Goal: Information Seeking & Learning: Learn about a topic

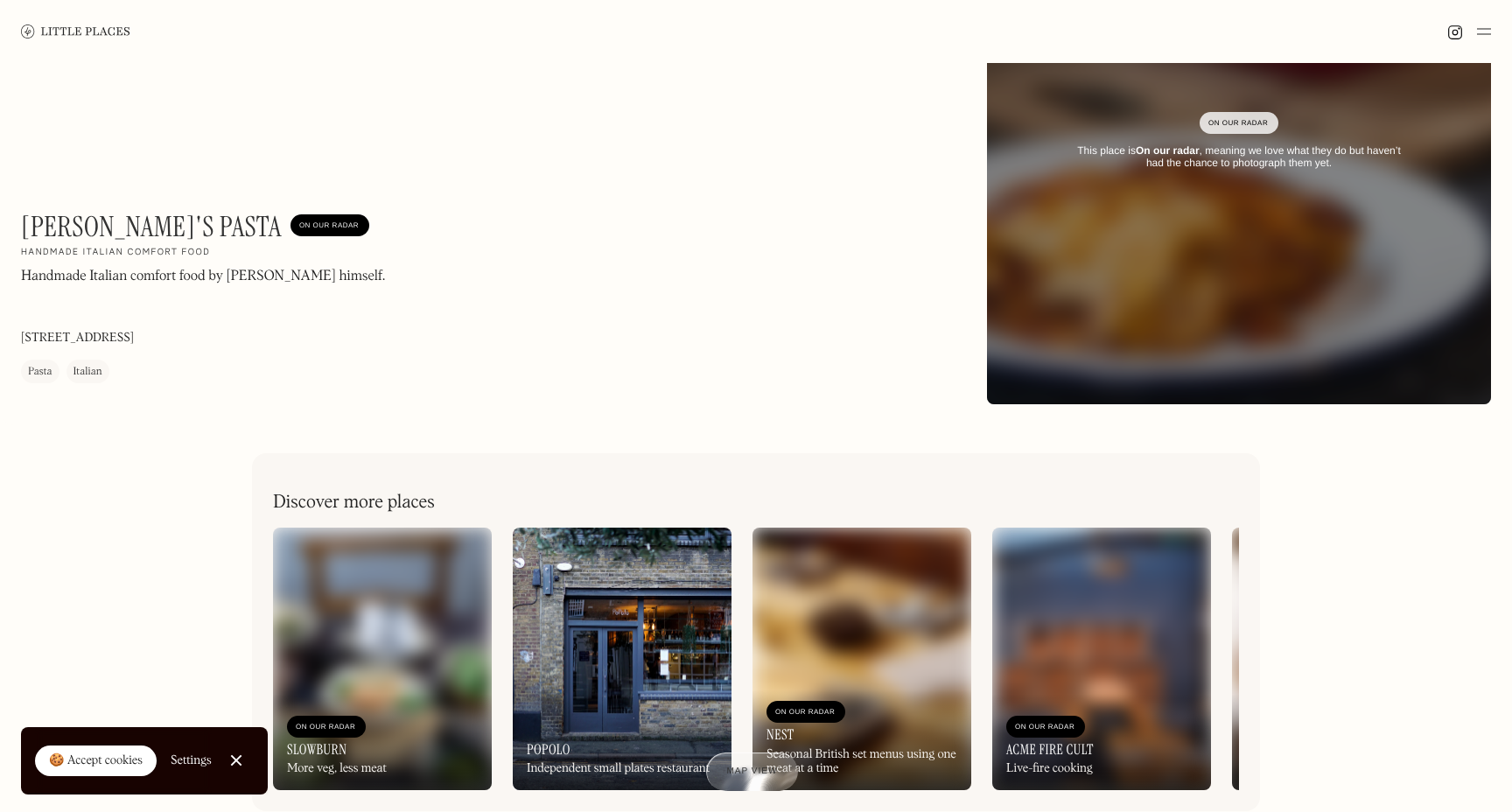
scroll to position [509, 0]
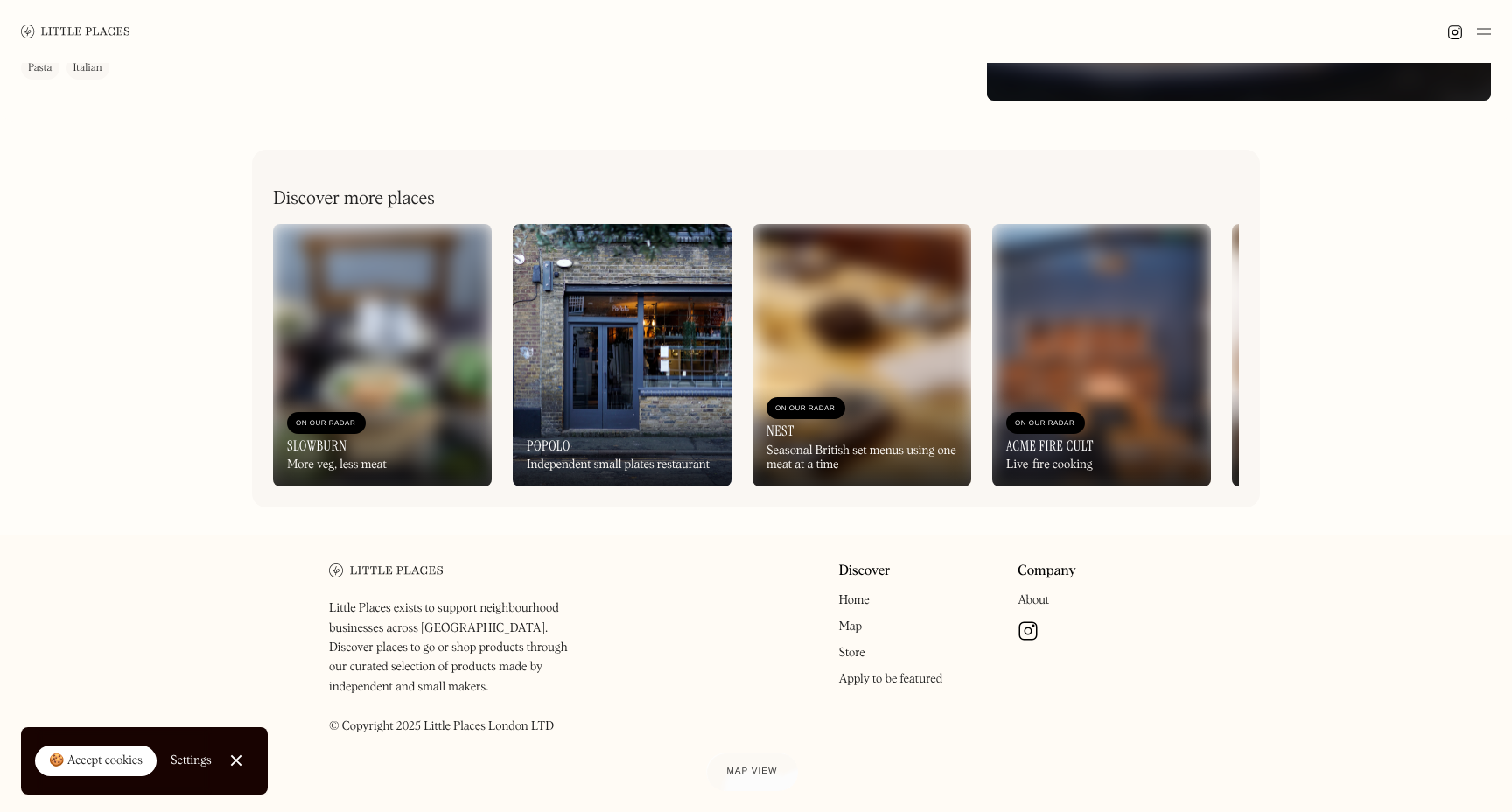
click at [855, 602] on link "Home" at bounding box center [854, 600] width 31 height 12
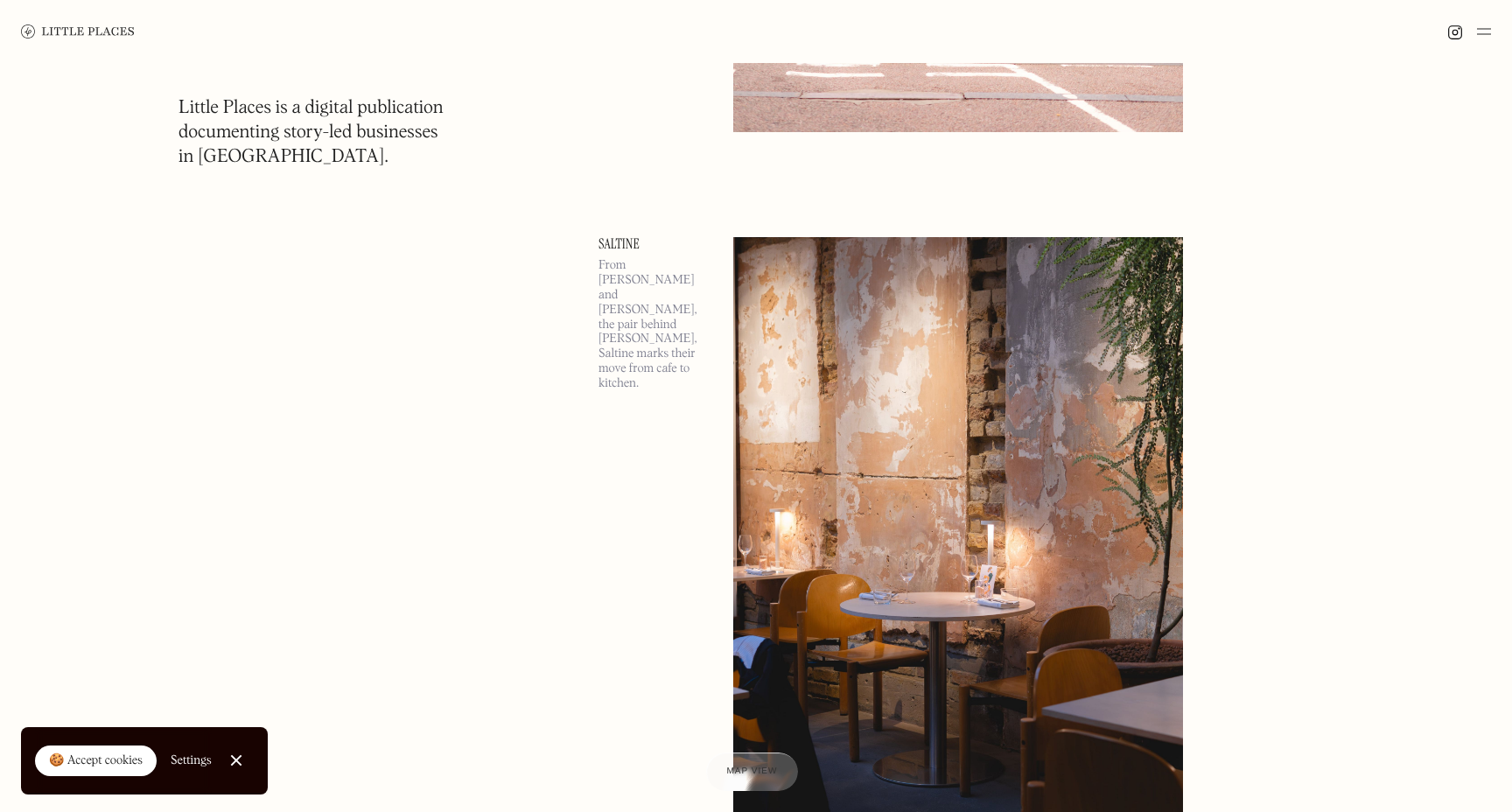
scroll to position [686, 0]
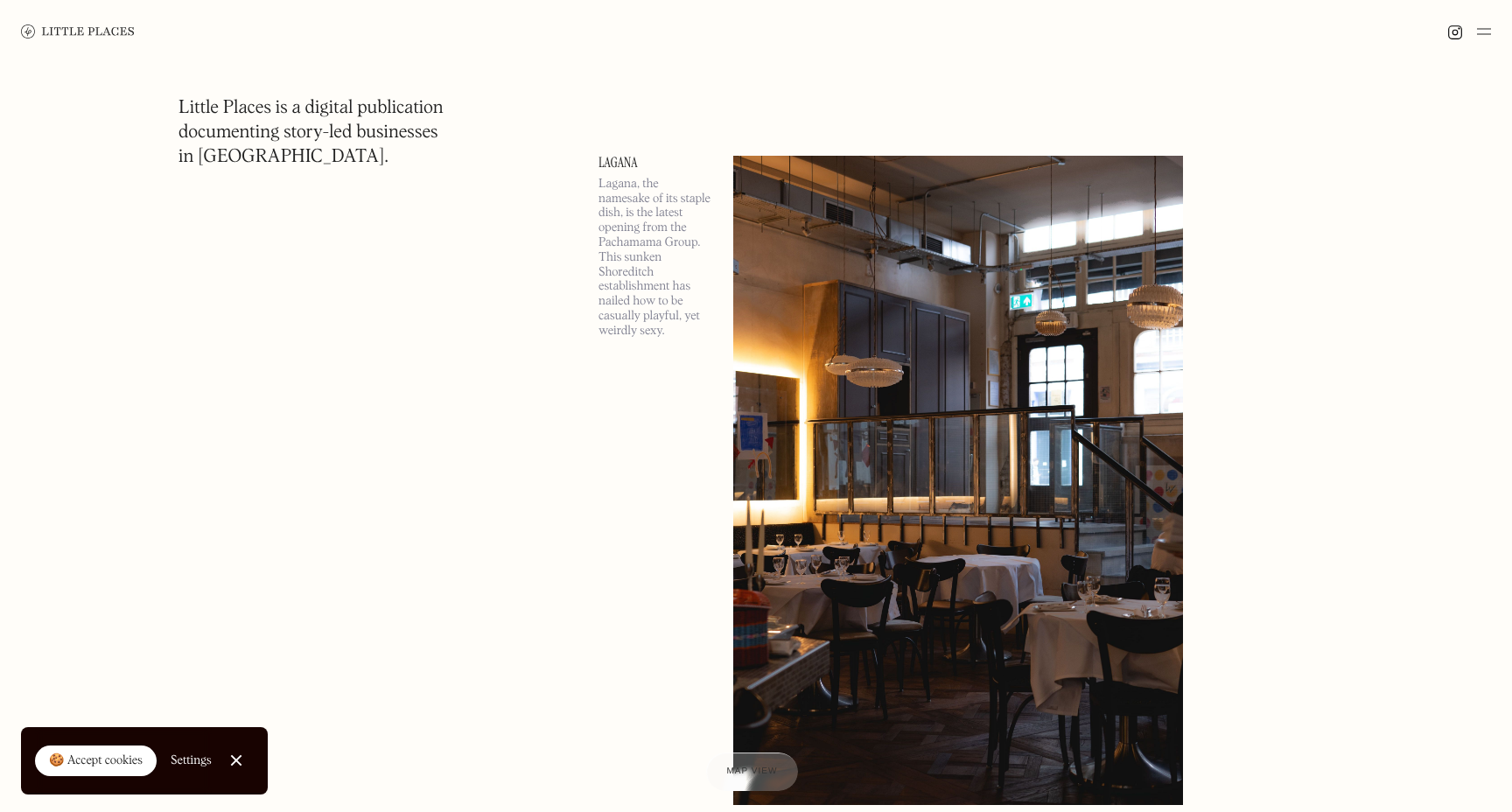
scroll to position [1538, 0]
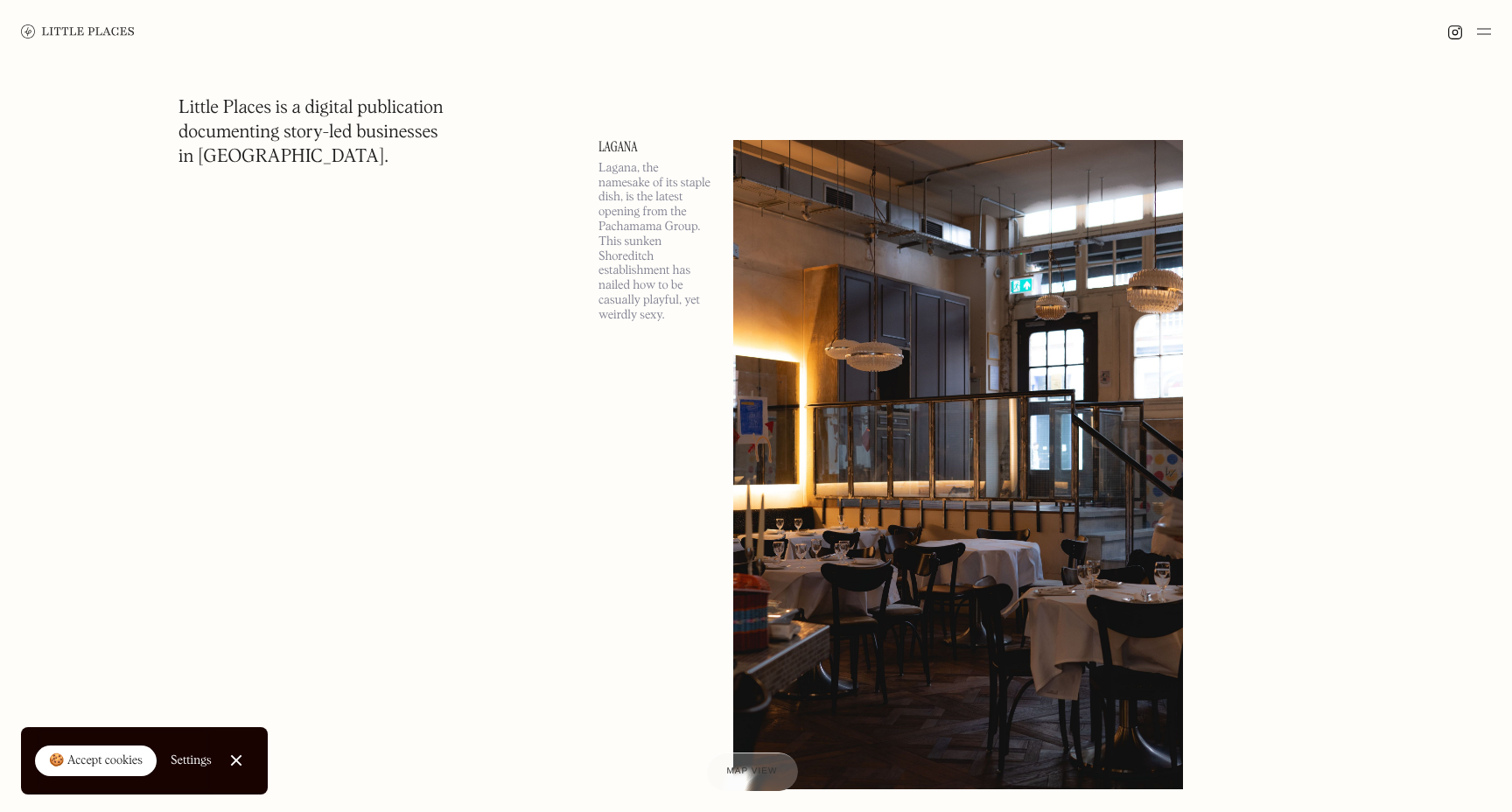
drag, startPoint x: 594, startPoint y: 154, endPoint x: 579, endPoint y: 157, distance: 15.3
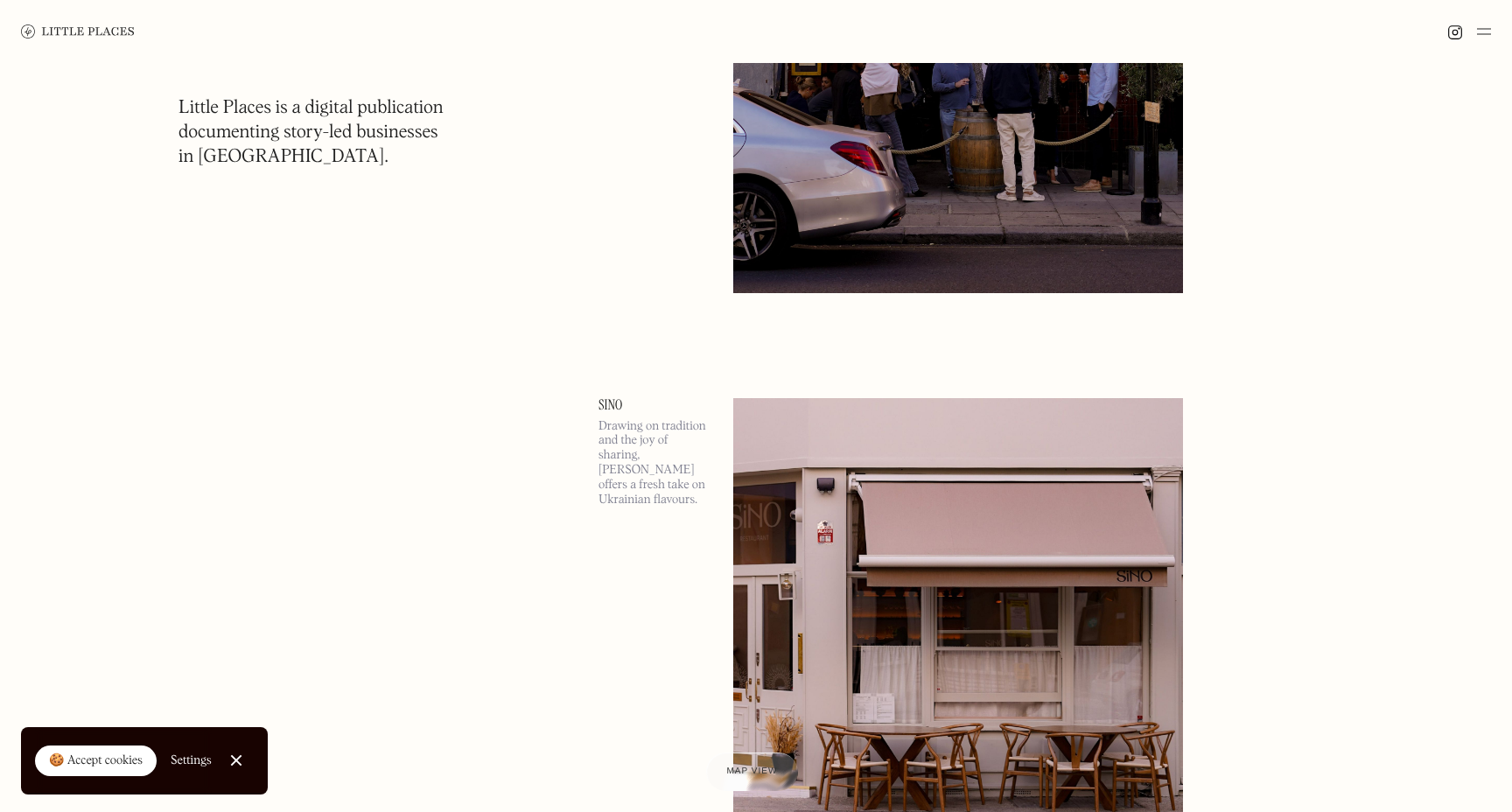
scroll to position [6778, 0]
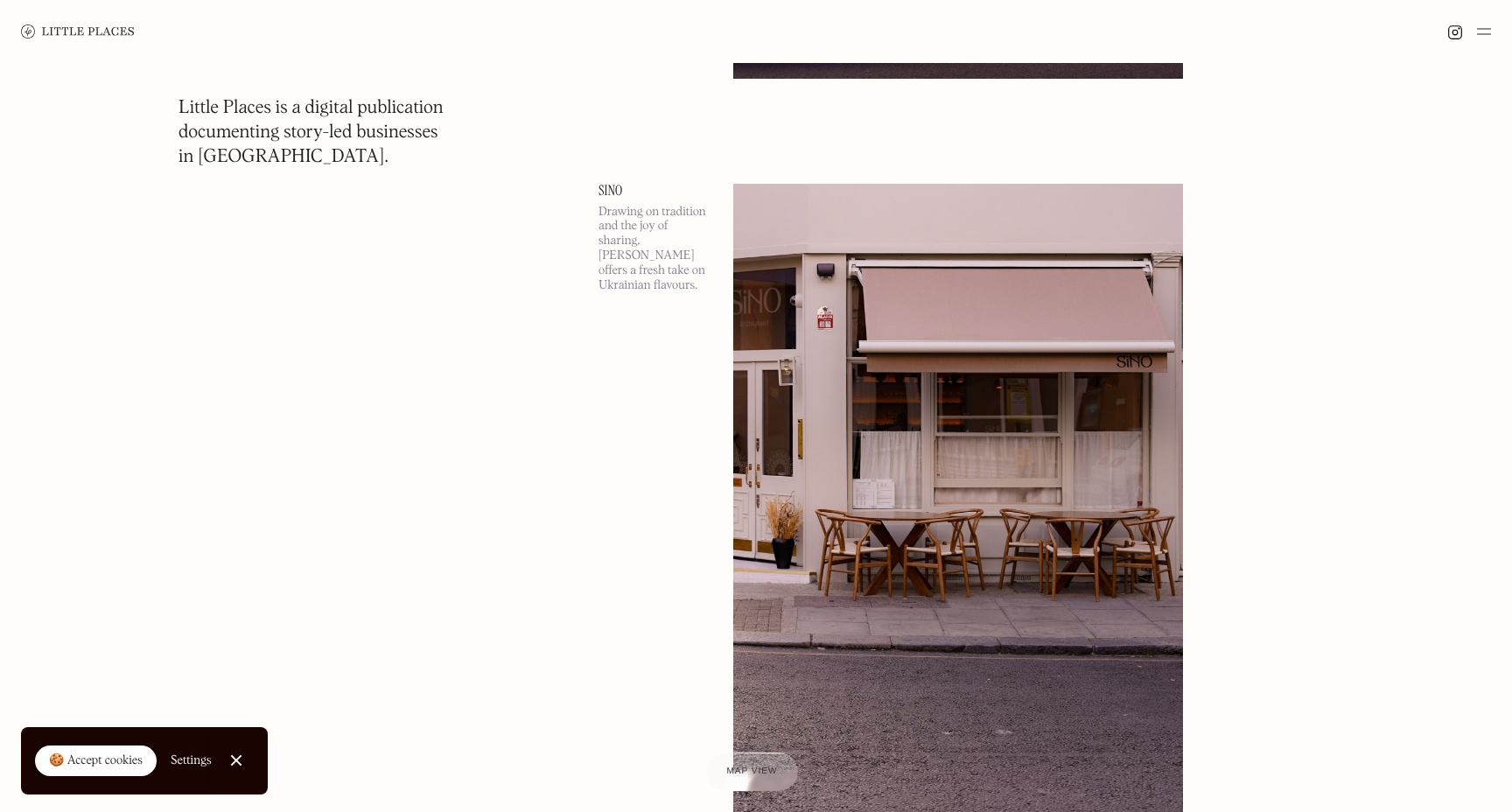
drag, startPoint x: 644, startPoint y: 147, endPoint x: 561, endPoint y: 5, distance: 164.5
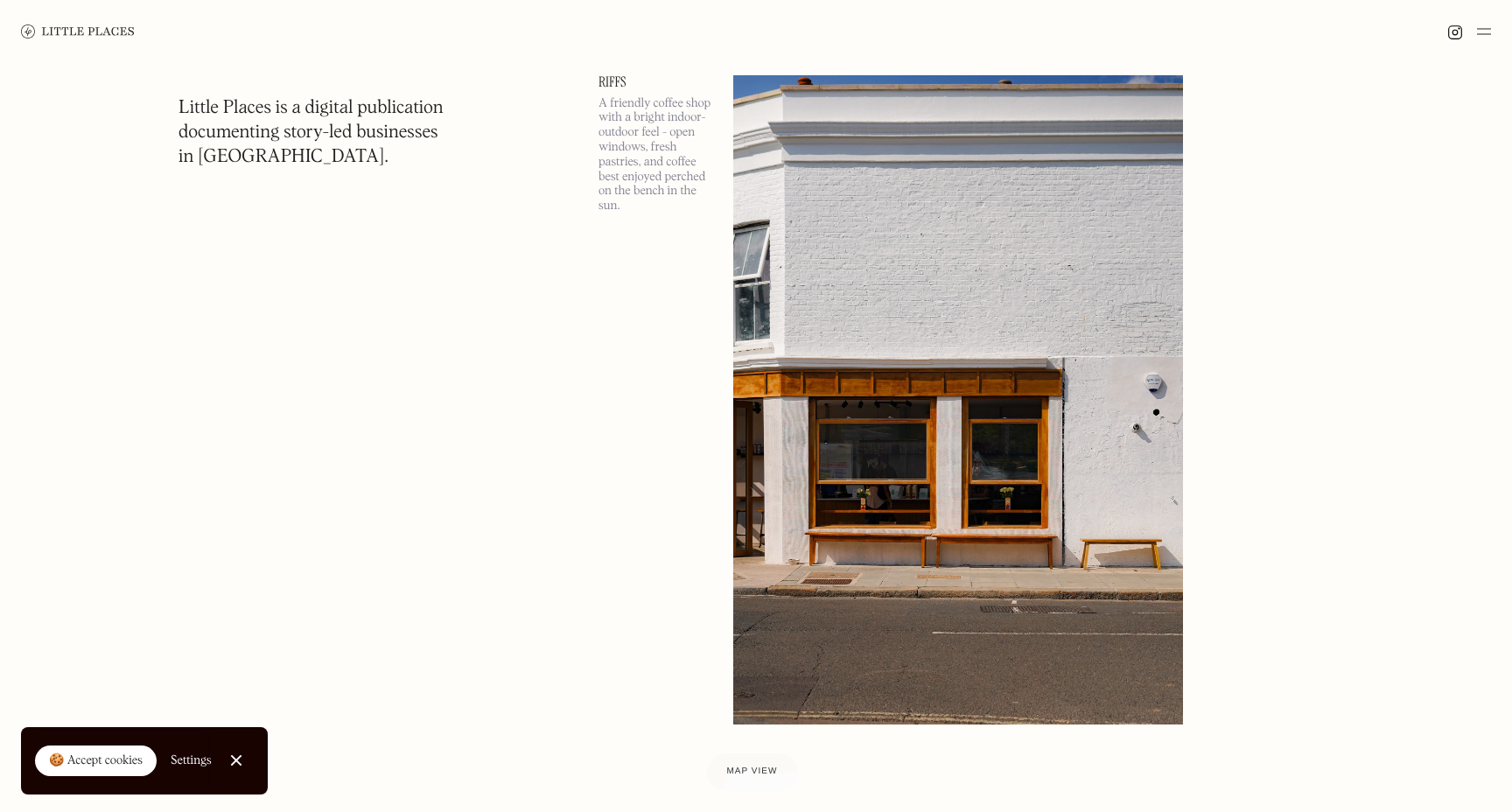
scroll to position [9145, 0]
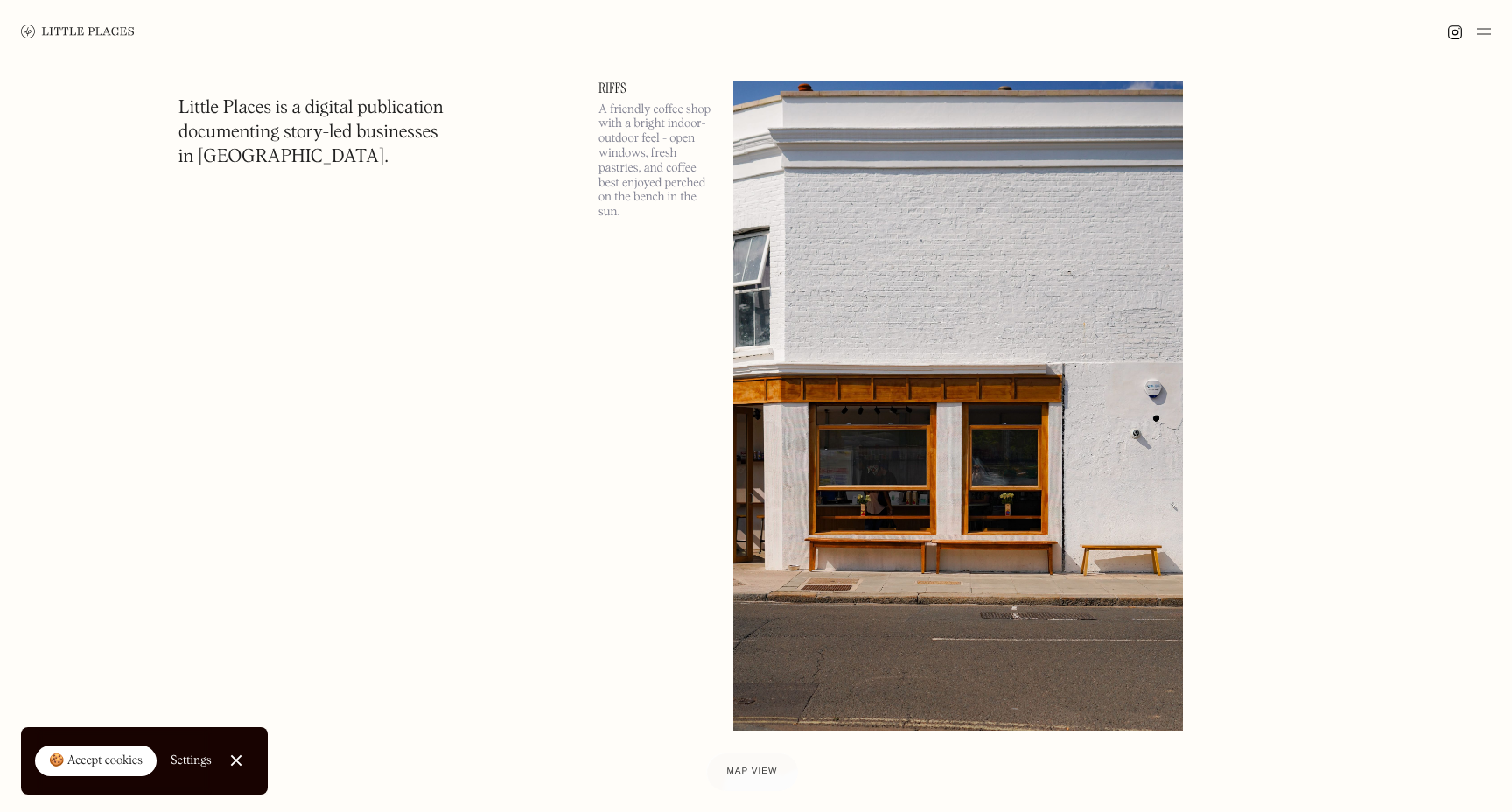
drag, startPoint x: 583, startPoint y: 79, endPoint x: 613, endPoint y: 79, distance: 30.0
click at [613, 79] on section "Little Places is a digital publication documenting story-led businesses in Lond…" at bounding box center [756, 406] width 1225 height 18766
click at [613, 88] on link "Riffs" at bounding box center [655, 87] width 114 height 14
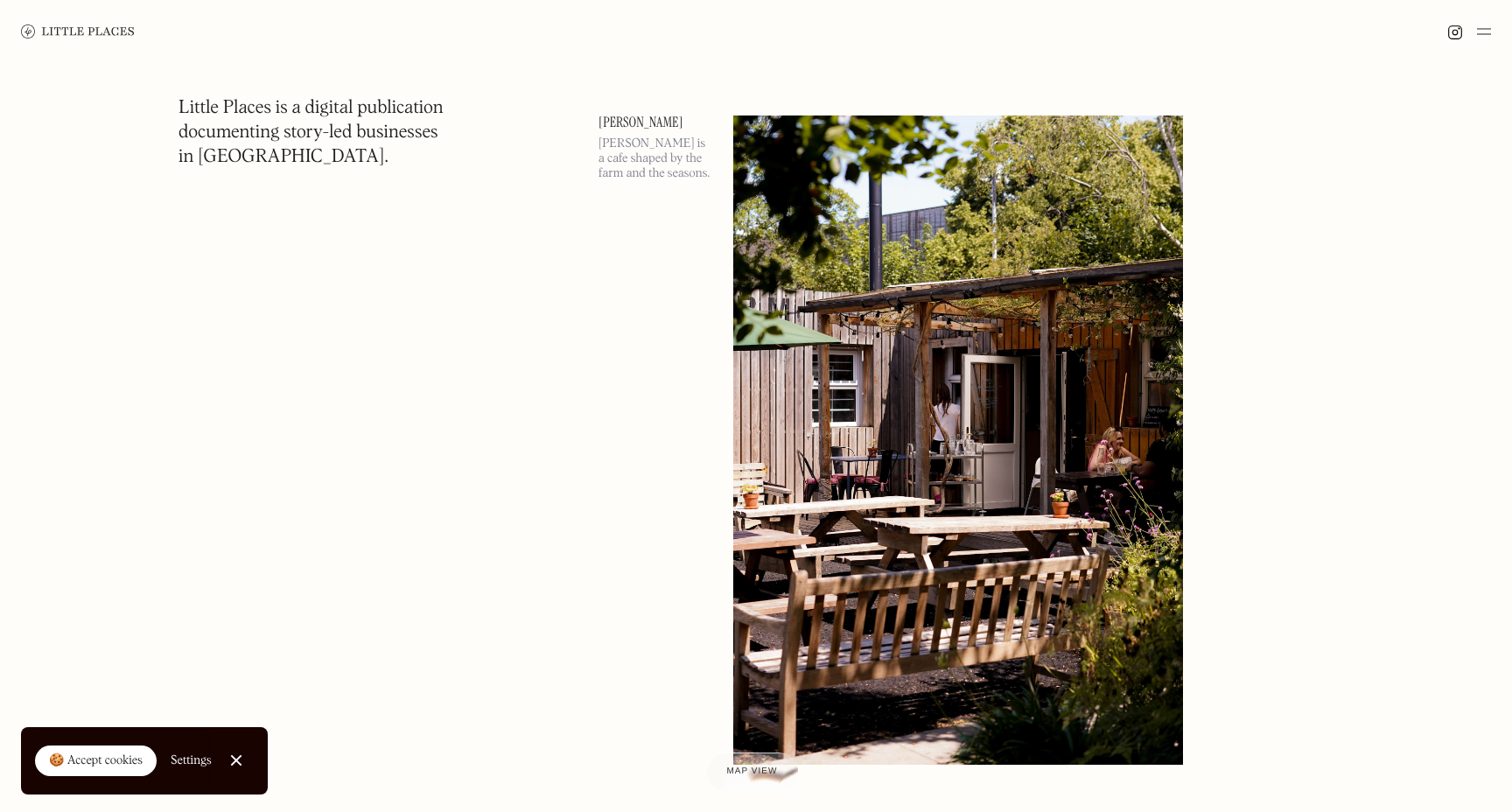
scroll to position [17456, 0]
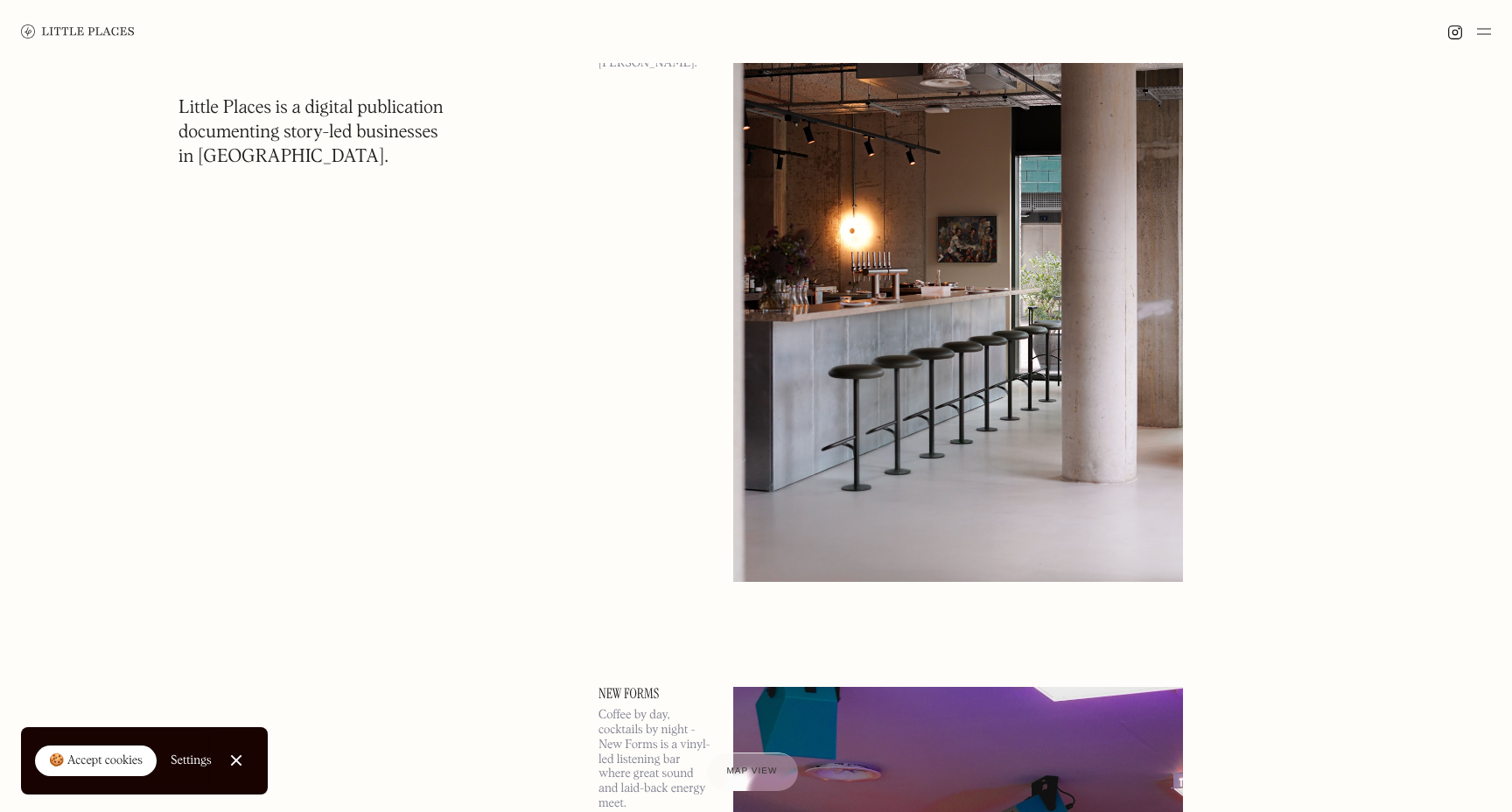
scroll to position [20407, 0]
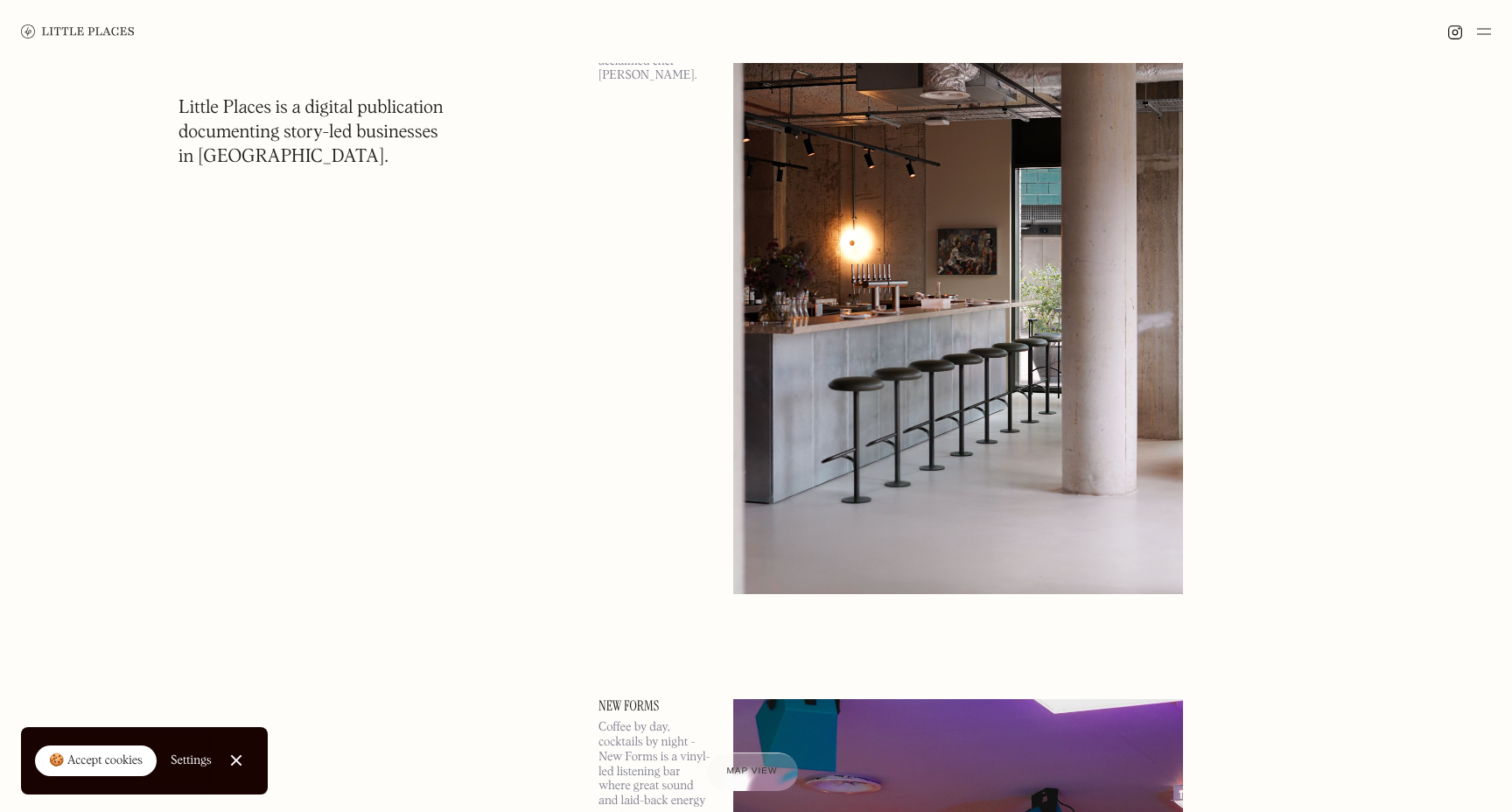
drag, startPoint x: 576, startPoint y: 141, endPoint x: 610, endPoint y: 141, distance: 34.0
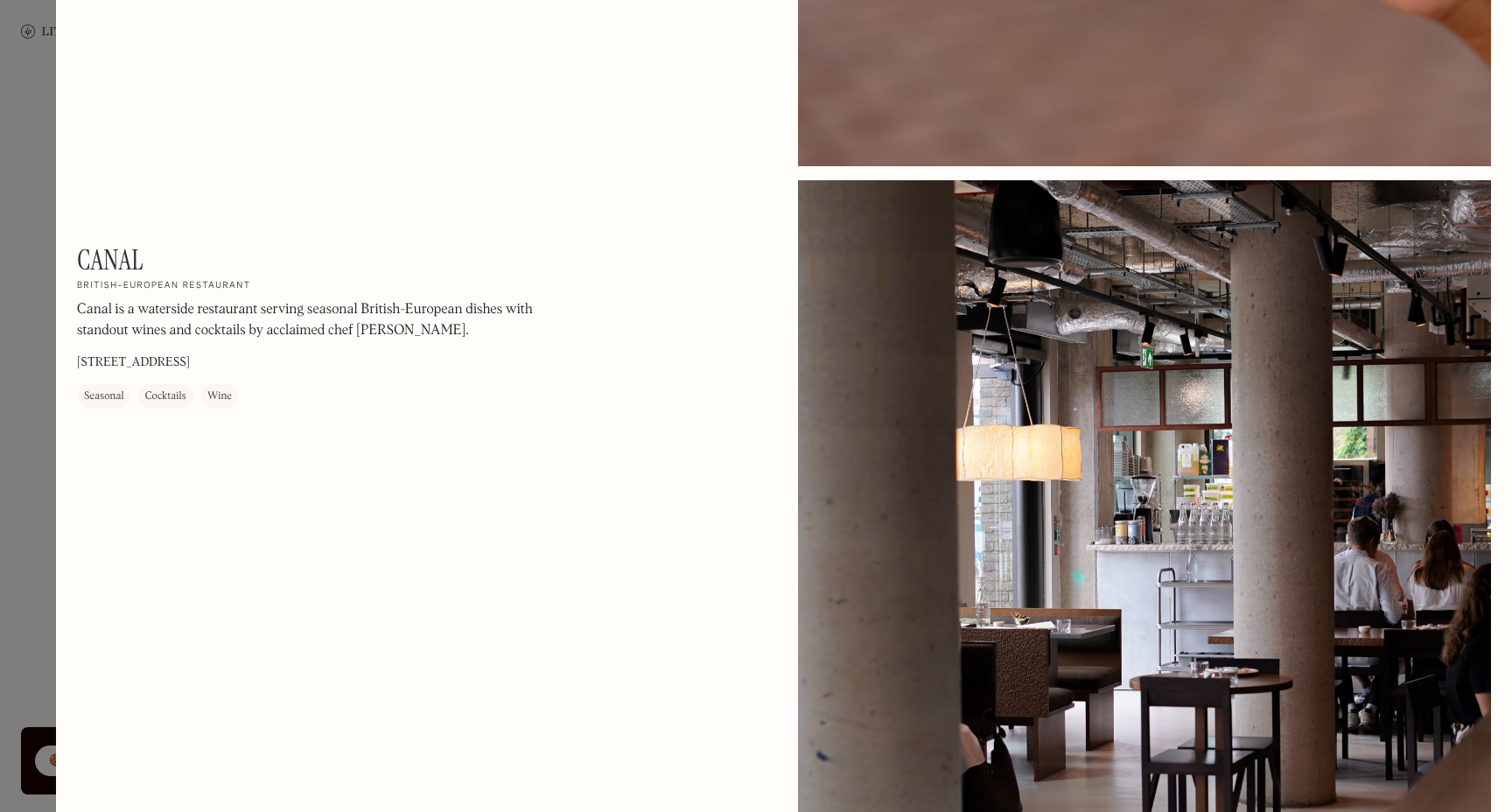
scroll to position [1550, 0]
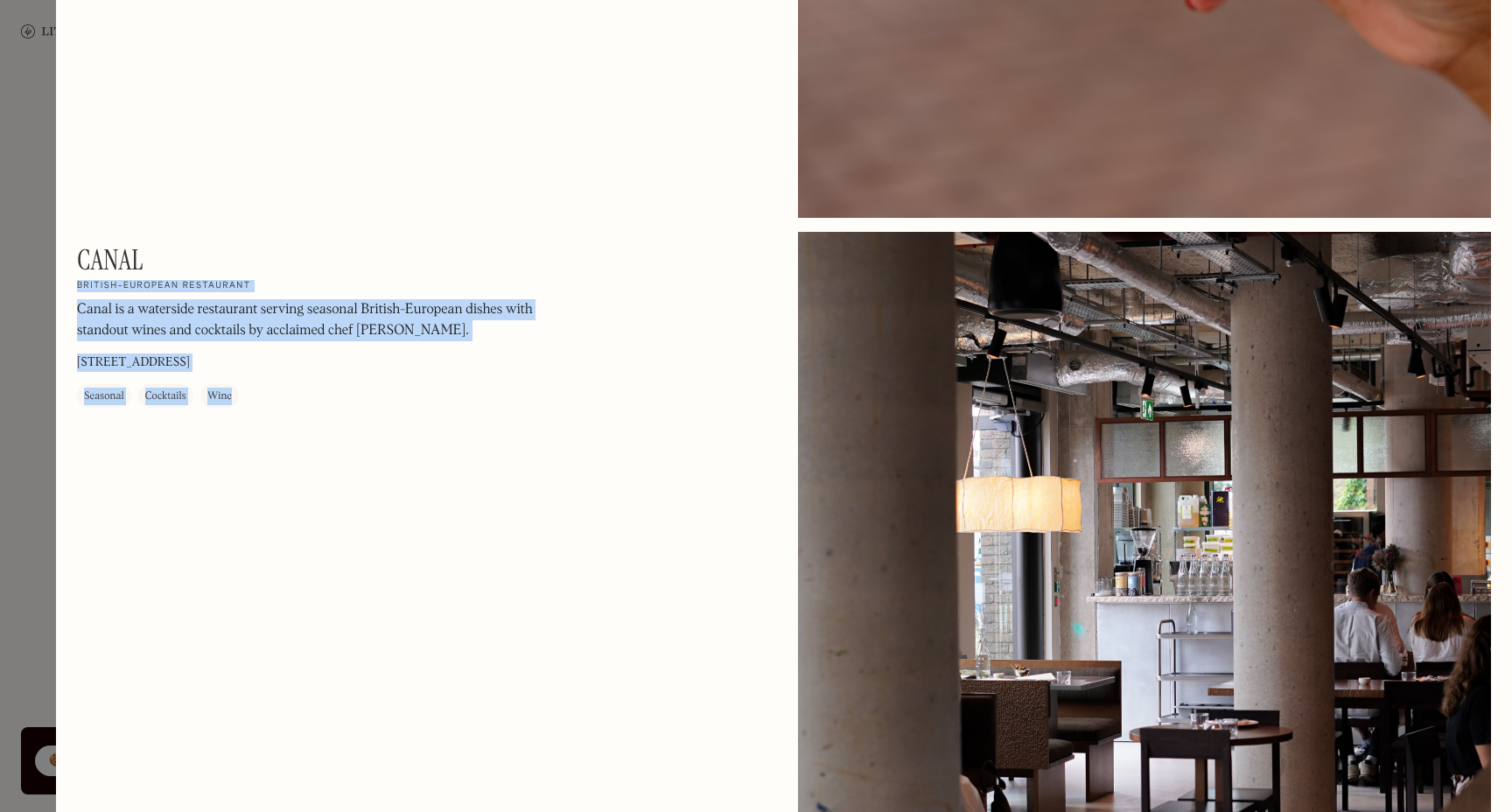
drag, startPoint x: 141, startPoint y: 266, endPoint x: 72, endPoint y: 257, distance: 69.6
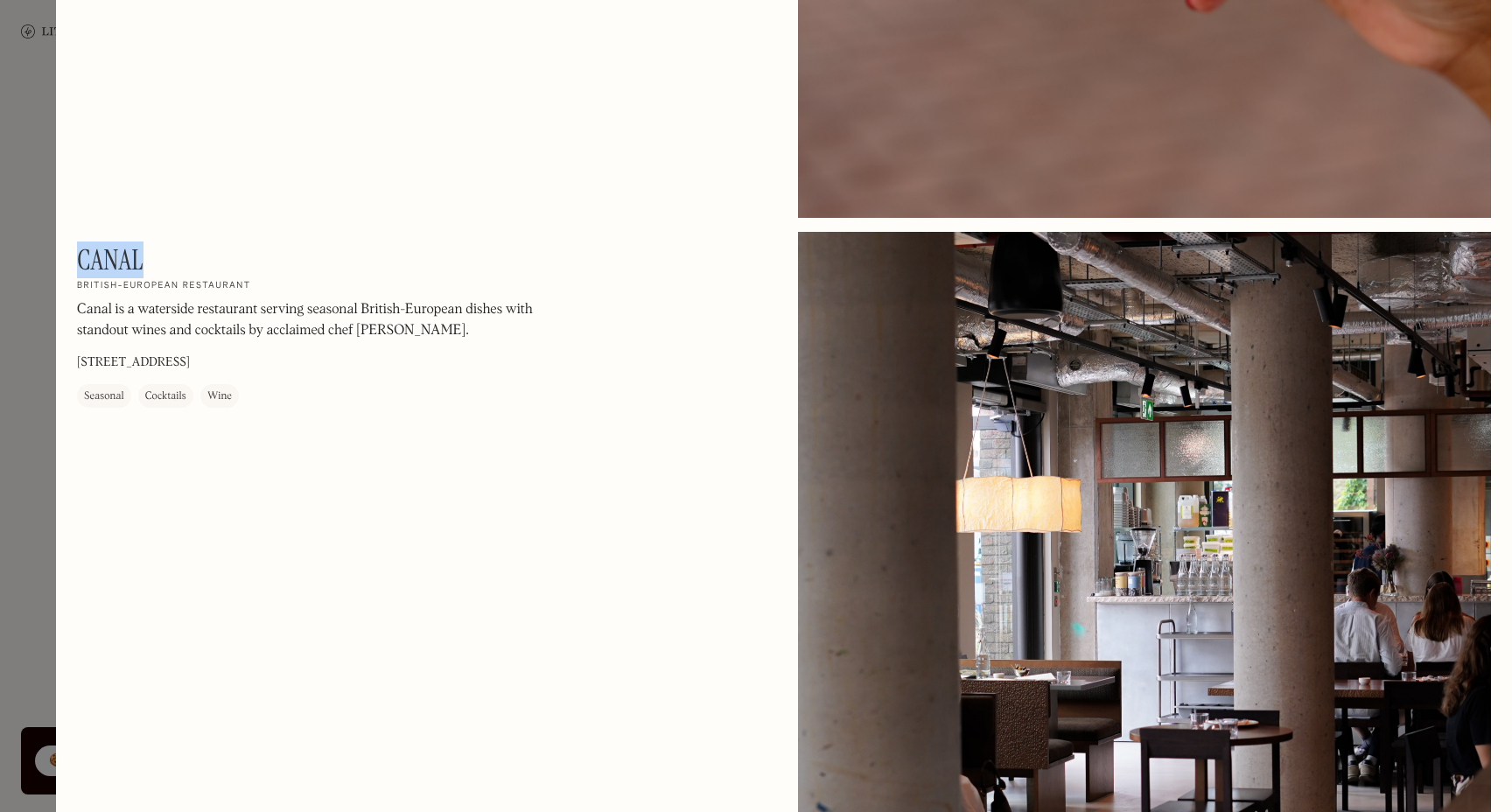
drag, startPoint x: 78, startPoint y: 255, endPoint x: 155, endPoint y: 255, distance: 77.0
click at [156, 255] on div "Canal On Our Radar British-European restaurant Canal is a waterside restaurant …" at bounding box center [313, 325] width 472 height 165
copy h1 "Canal"
